Goal: Task Accomplishment & Management: Manage account settings

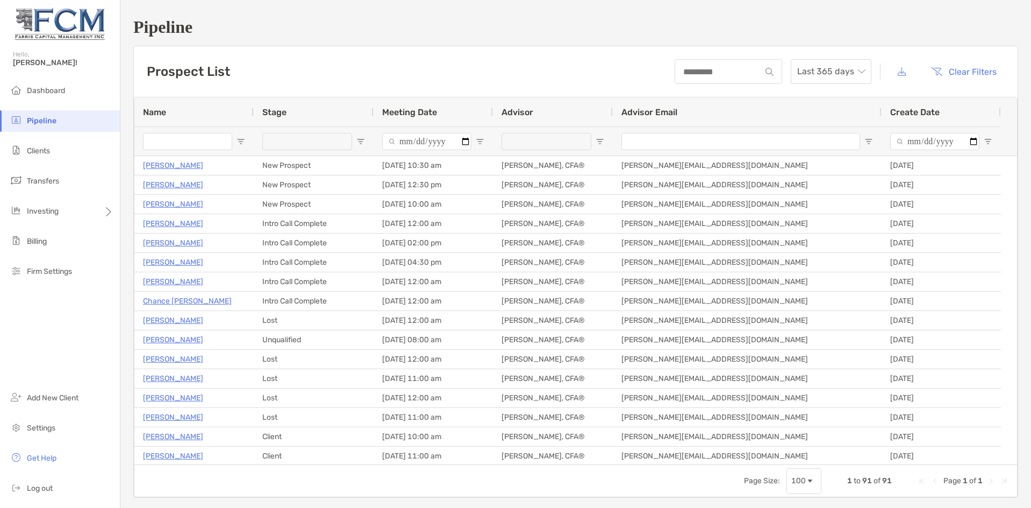
click at [33, 151] on span "Clients" at bounding box center [38, 150] width 23 height 9
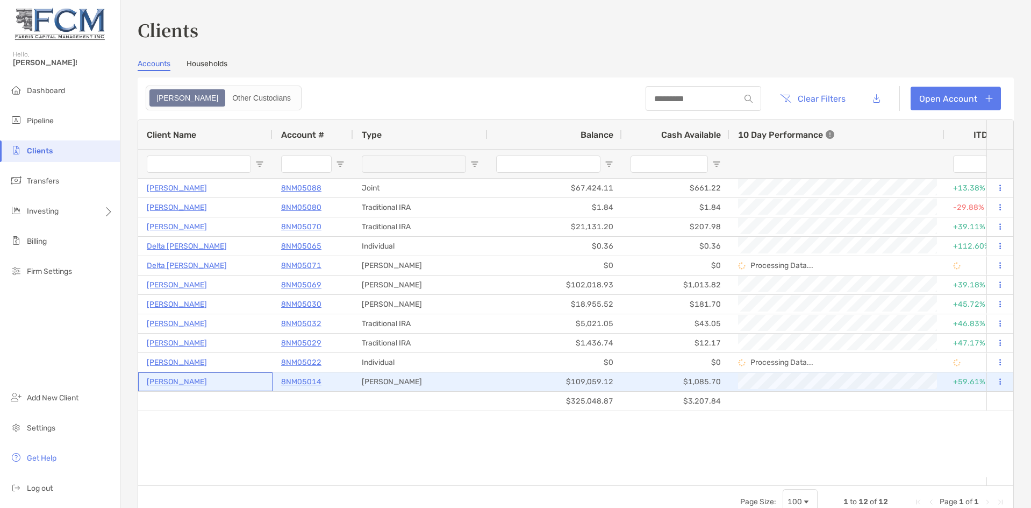
click at [175, 382] on p "[PERSON_NAME]" at bounding box center [177, 381] width 60 height 13
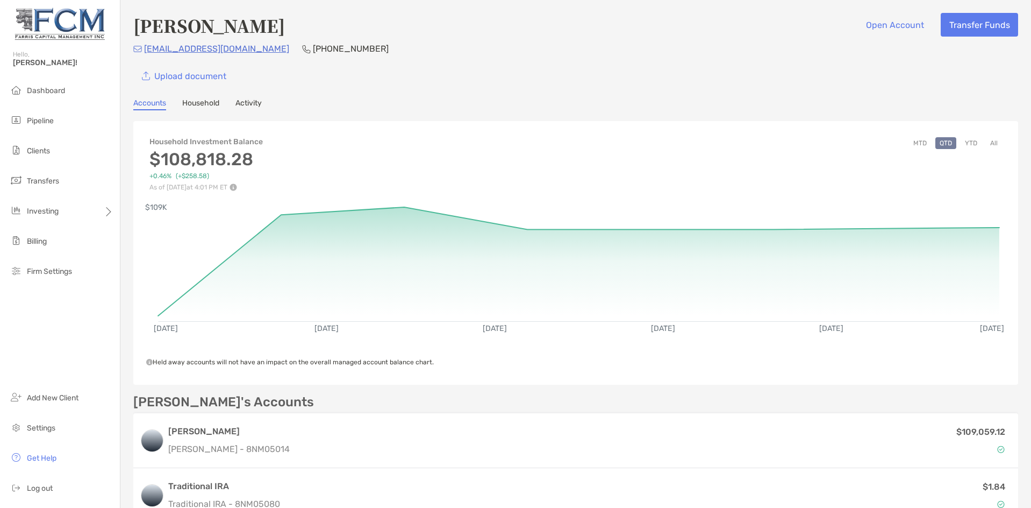
click at [963, 142] on button "YTD" at bounding box center [971, 143] width 21 height 12
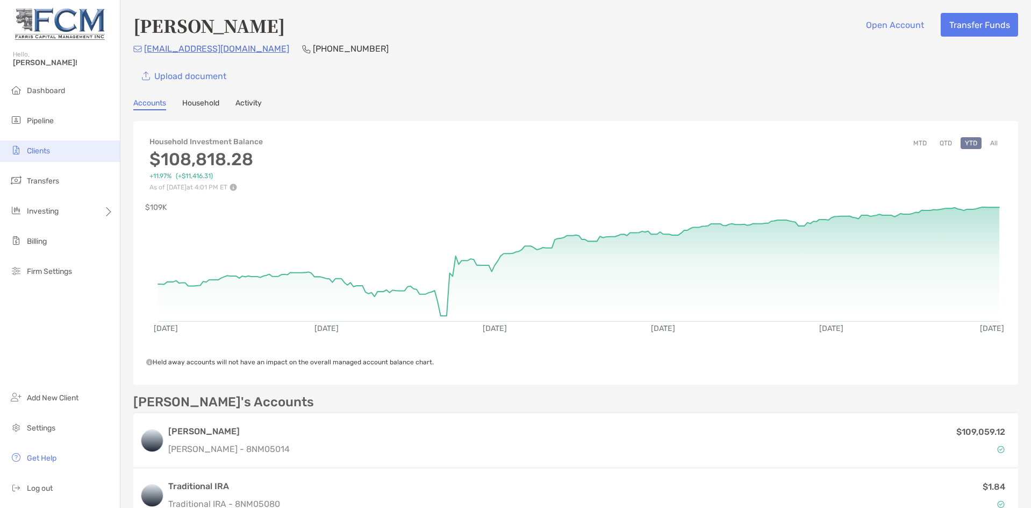
click at [32, 148] on span "Clients" at bounding box center [38, 150] width 23 height 9
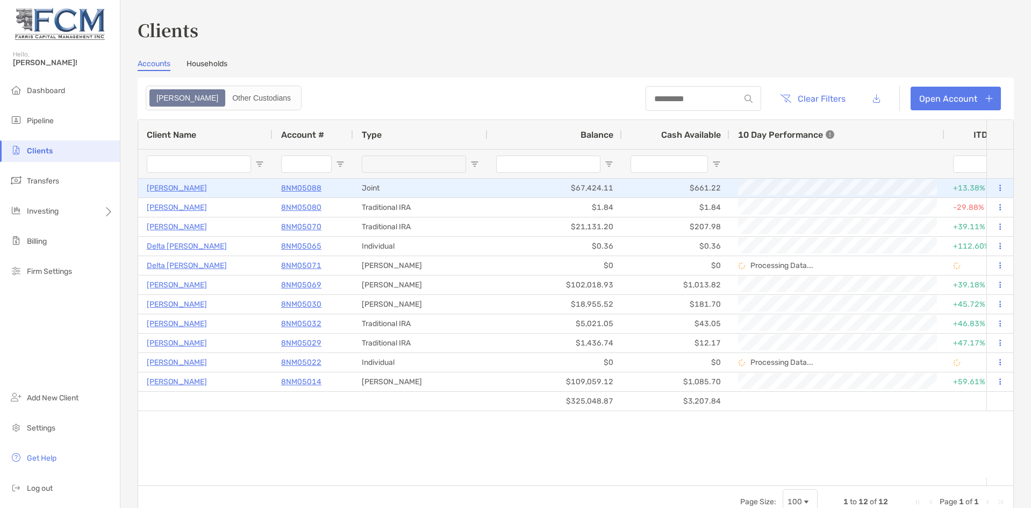
click at [164, 188] on p "[PERSON_NAME]" at bounding box center [177, 187] width 60 height 13
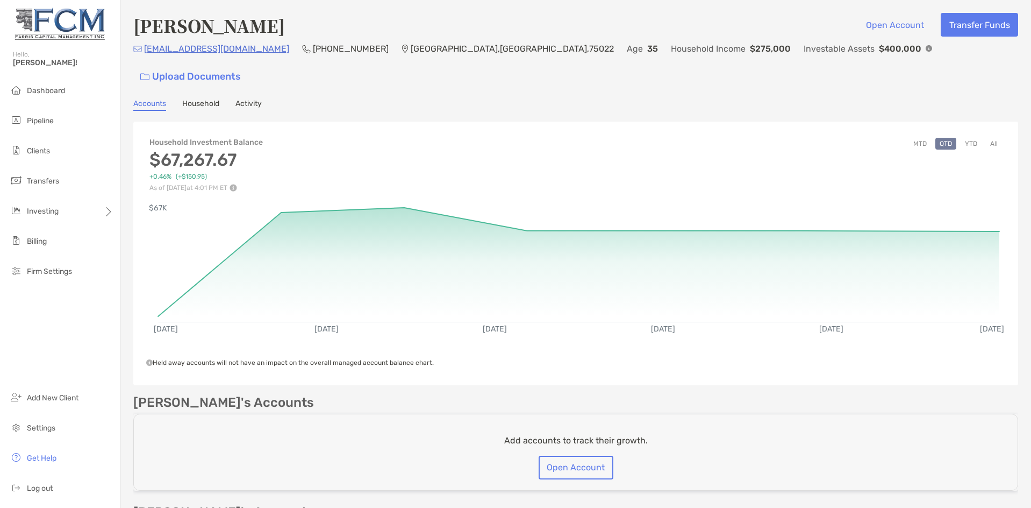
click at [961, 138] on button "YTD" at bounding box center [971, 144] width 21 height 12
